Goal: Task Accomplishment & Management: Manage account settings

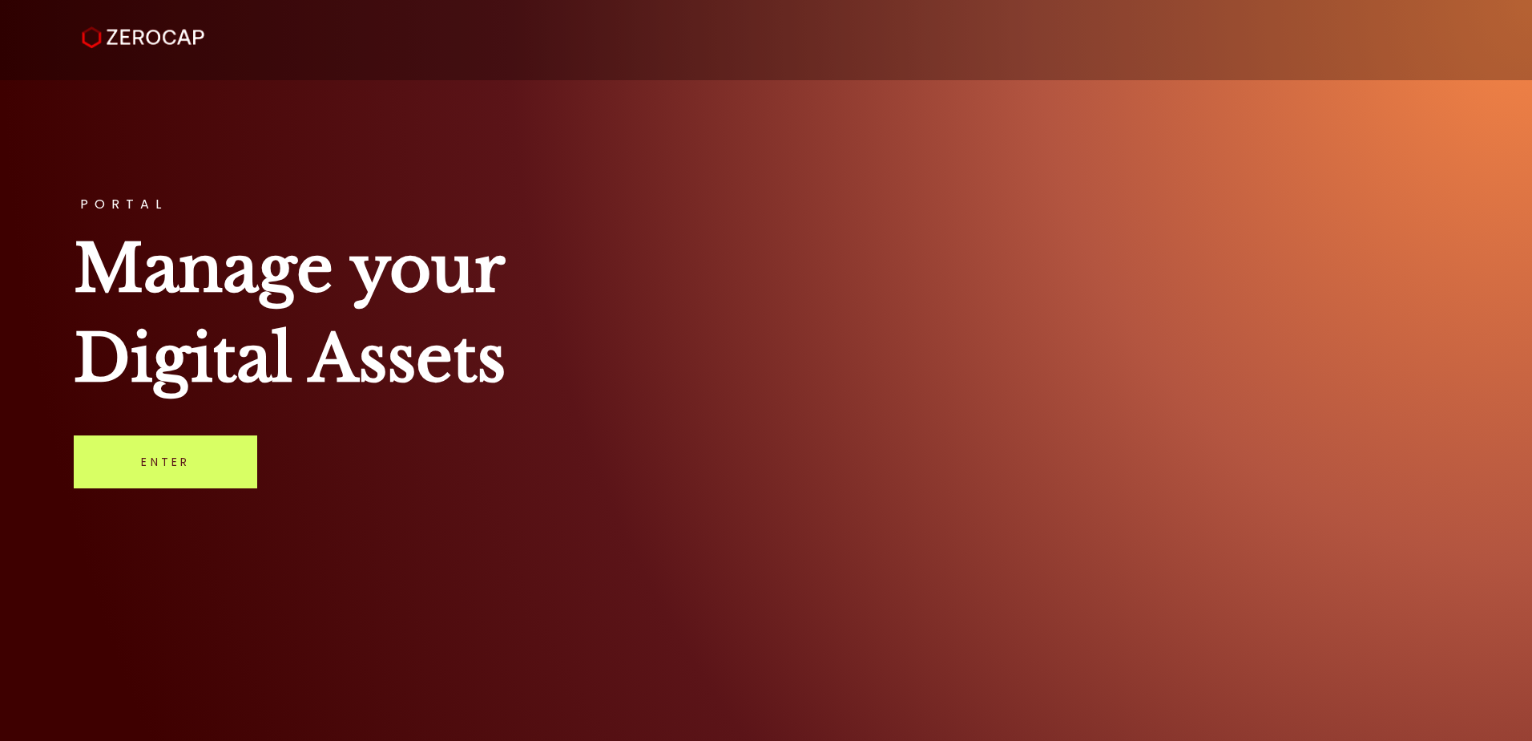
click at [961, 329] on h1 "Manage your Digital Assets" at bounding box center [766, 314] width 1384 height 180
click at [165, 449] on link "Enter" at bounding box center [166, 461] width 184 height 53
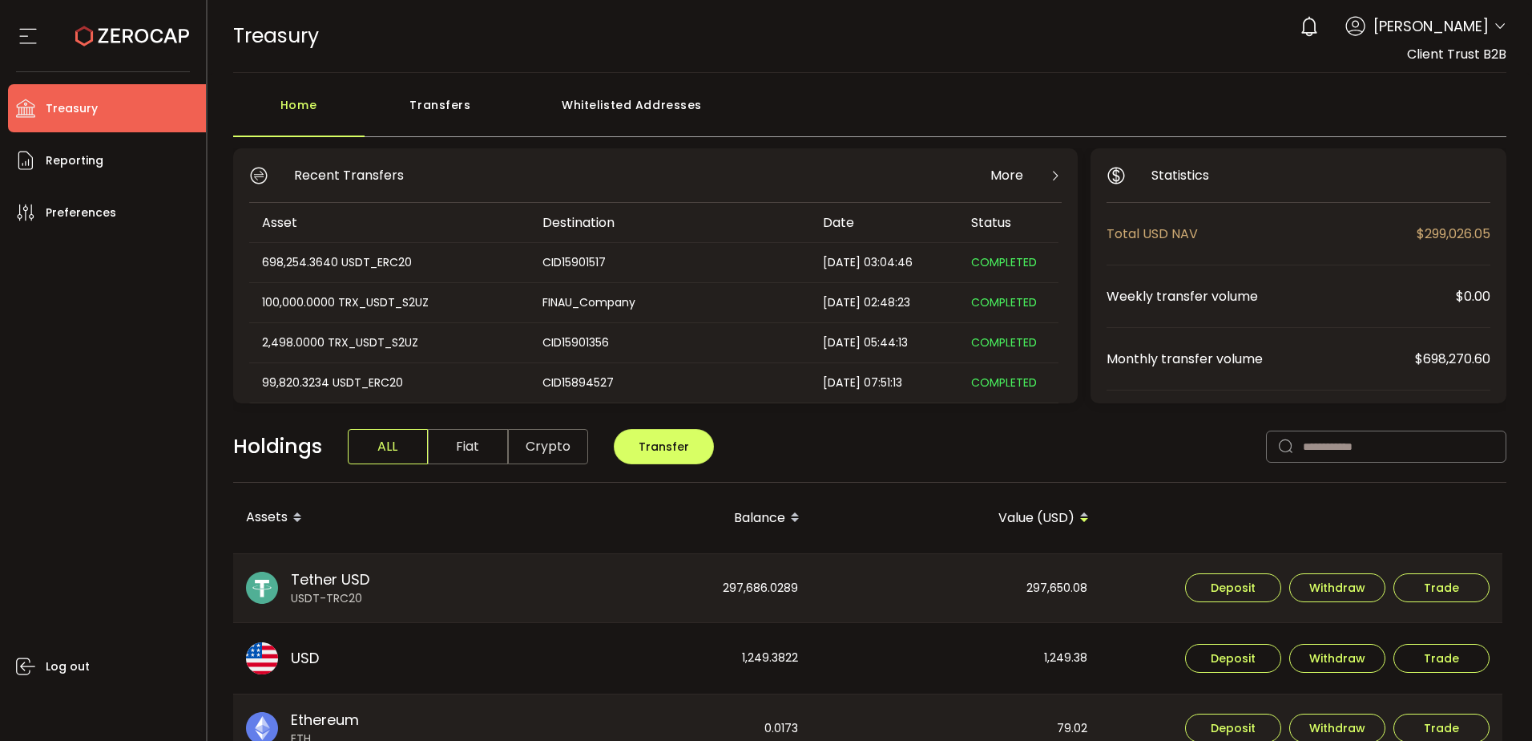
scroll to position [80, 0]
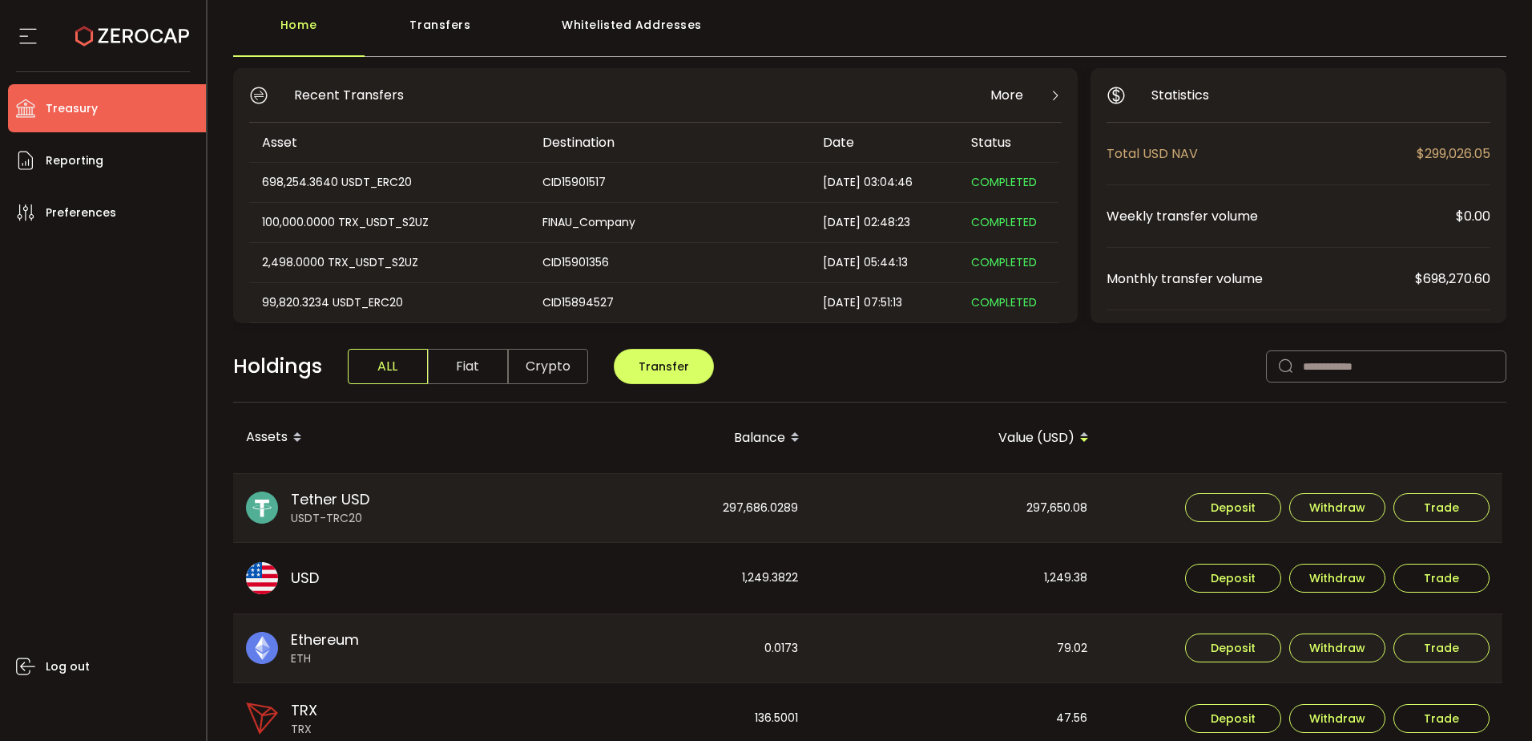
click at [102, 363] on div "Log out" at bounding box center [107, 482] width 198 height 492
